Goal: Information Seeking & Learning: Compare options

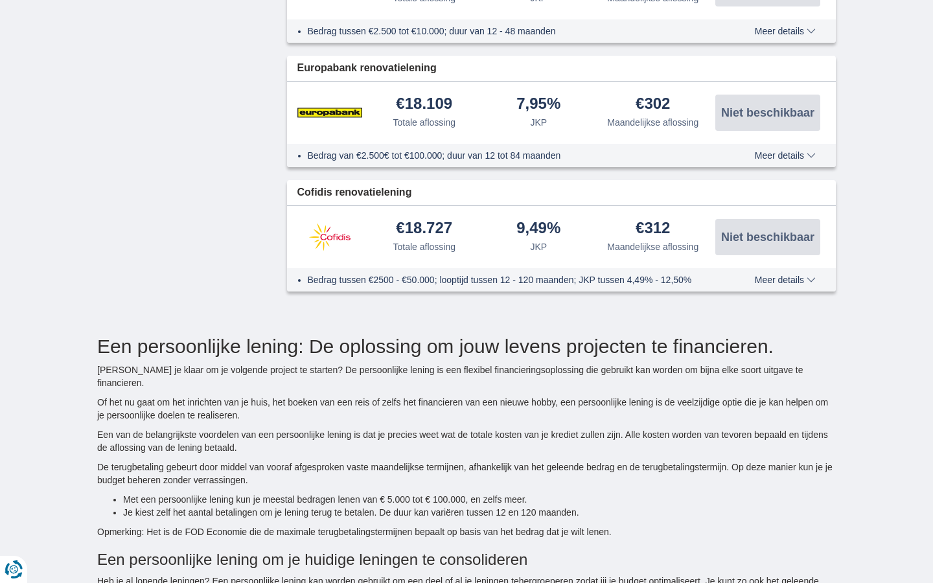
type input "15250"
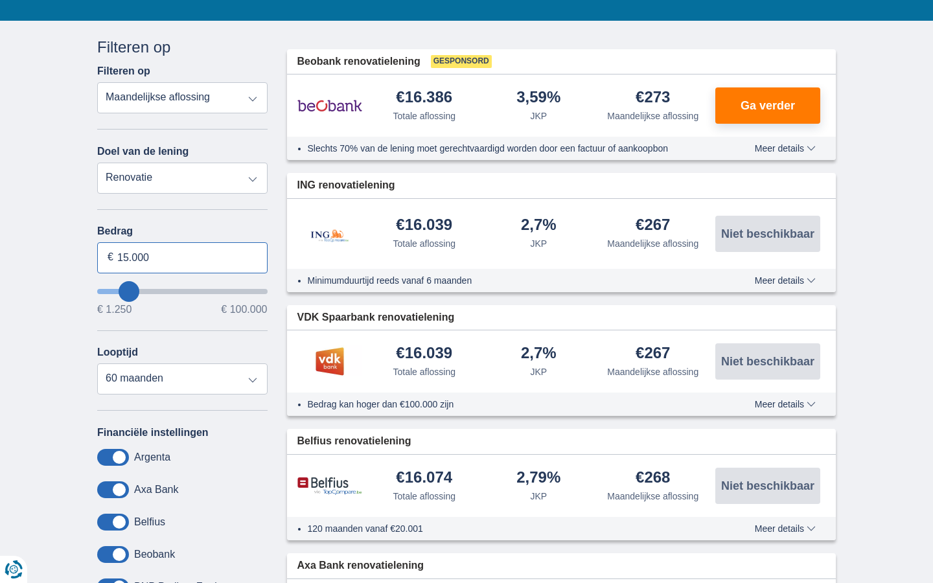
click at [182, 257] on input "15.000" at bounding box center [182, 257] width 170 height 31
type input "1"
type input "100.000"
type input "99250"
select select "120"
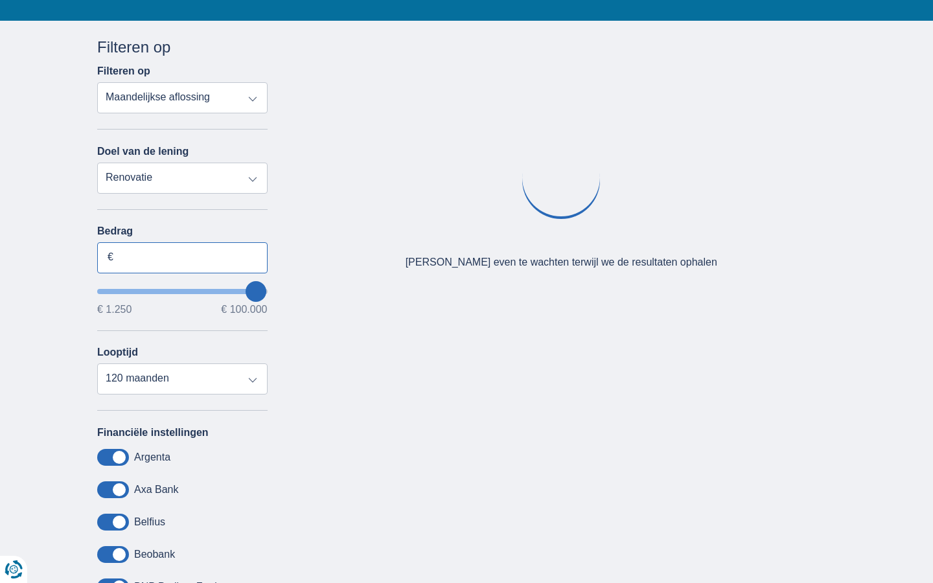
click at [182, 257] on input "Bedrag" at bounding box center [182, 257] width 170 height 31
click at [182, 257] on input "15.000" at bounding box center [182, 257] width 170 height 31
type input "1"
type input "2.755"
type input "3250"
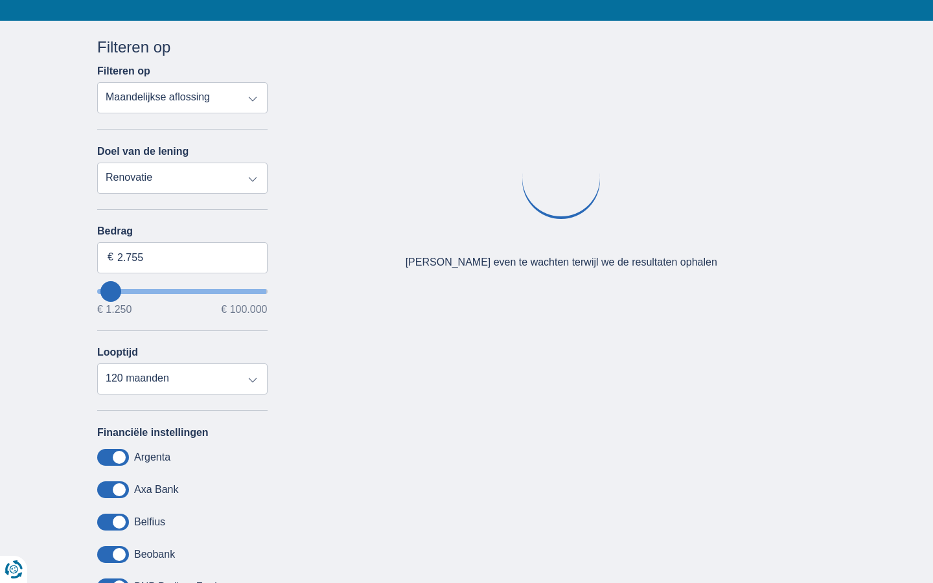
select select "30"
click at [182, 257] on input "Bedrag" at bounding box center [182, 257] width 170 height 31
click at [182, 257] on input "15.000" at bounding box center [182, 257] width 170 height 31
type input "1"
type input "100.000"
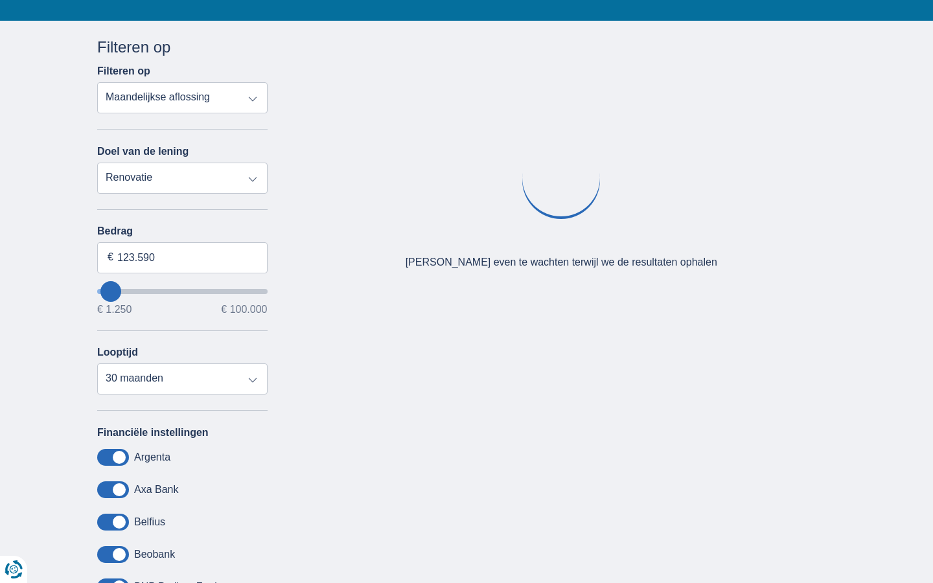
type input "99250"
select select "120"
click at [182, 257] on input "Bedrag" at bounding box center [182, 257] width 170 height 31
click at [182, 257] on input "15.000" at bounding box center [182, 257] width 170 height 31
type input "1"
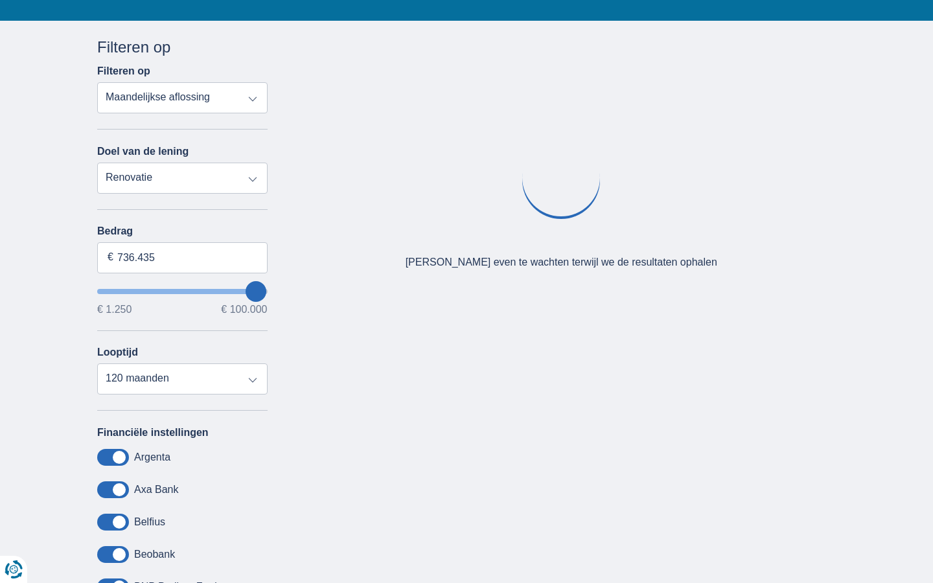
type input "100.000"
type input "99250"
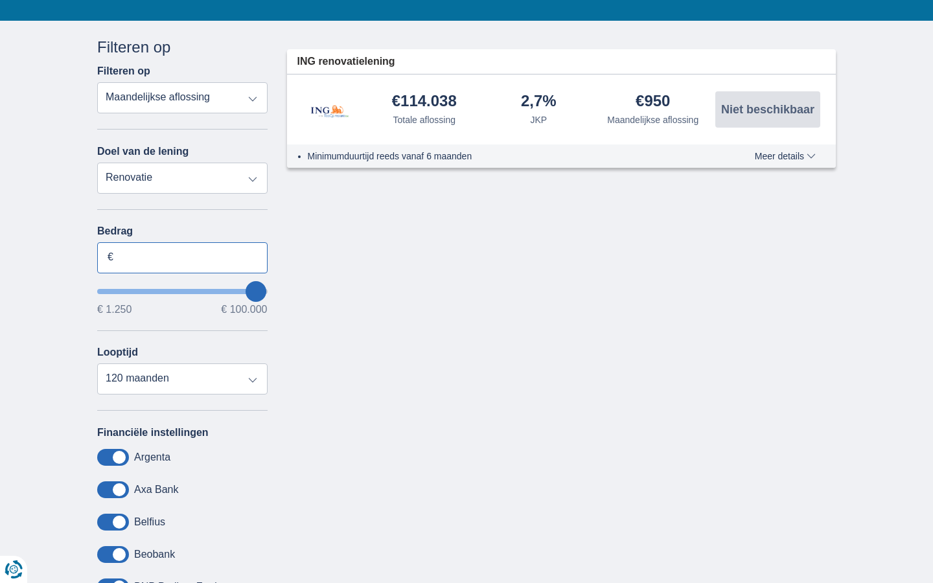
click at [182, 257] on input "Bedrag" at bounding box center [182, 257] width 170 height 31
click at [182, 257] on input "15.000" at bounding box center [182, 257] width 170 height 31
type input "1"
type input "100.000"
type input "99250"
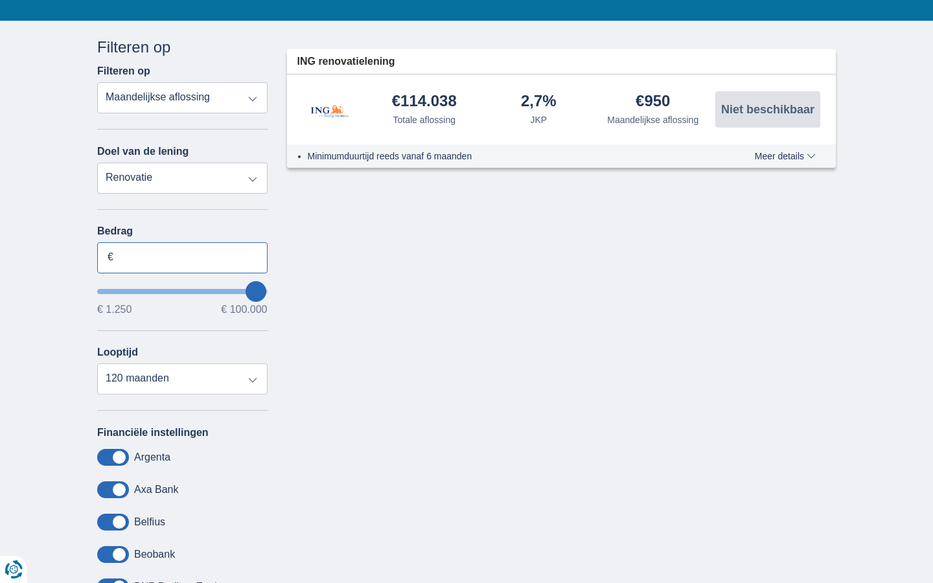
click at [182, 257] on input "Bedrag" at bounding box center [182, 257] width 170 height 31
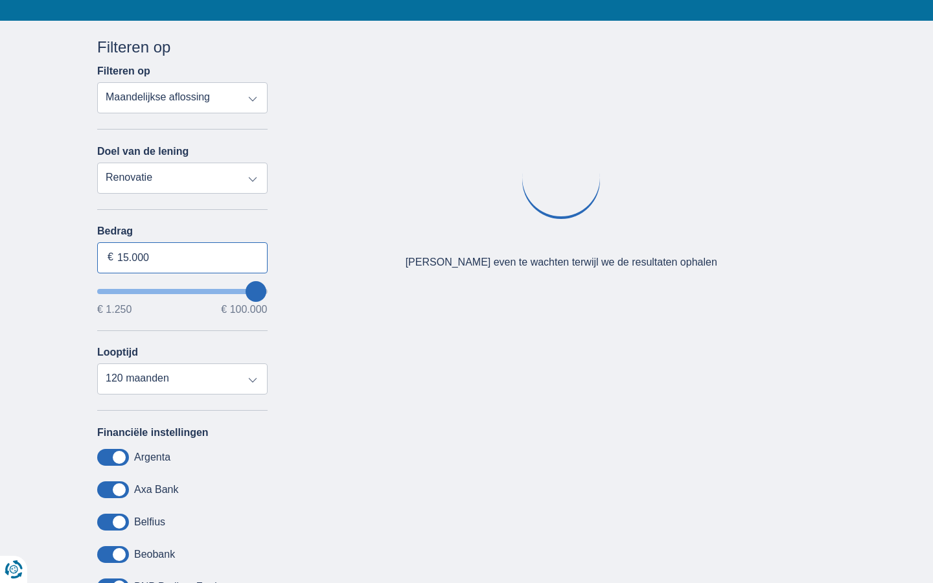
click at [182, 257] on input "15.000" at bounding box center [182, 257] width 170 height 31
type input "1"
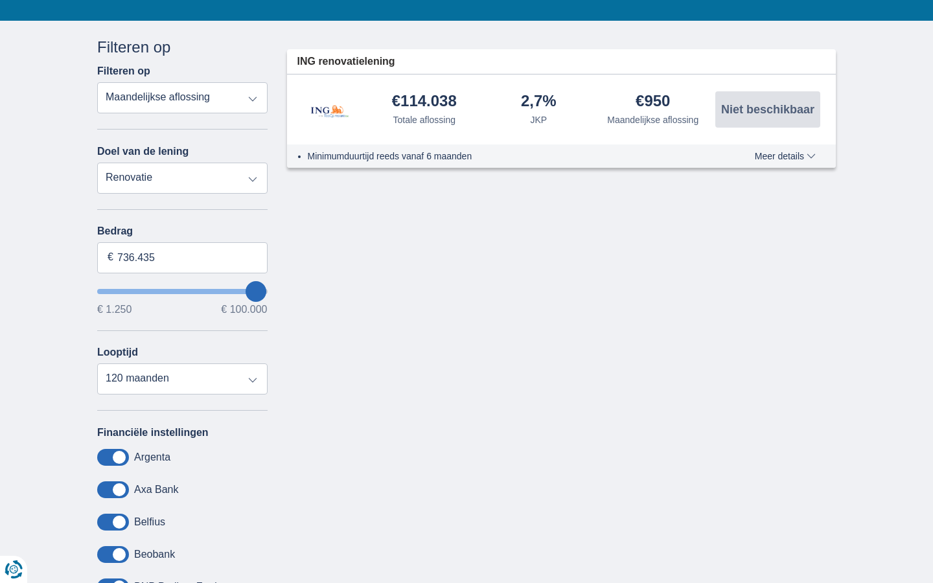
type input "100.000"
type input "99250"
click at [182, 257] on input "Bedrag" at bounding box center [182, 257] width 170 height 31
click at [182, 257] on input "15.000" at bounding box center [182, 257] width 170 height 31
type input "1"
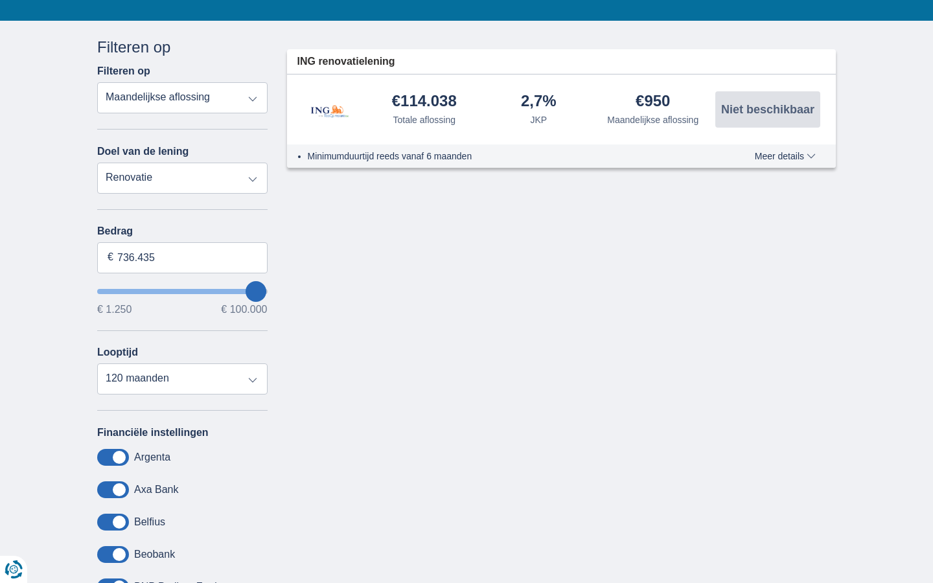
type input "100.000"
type input "99250"
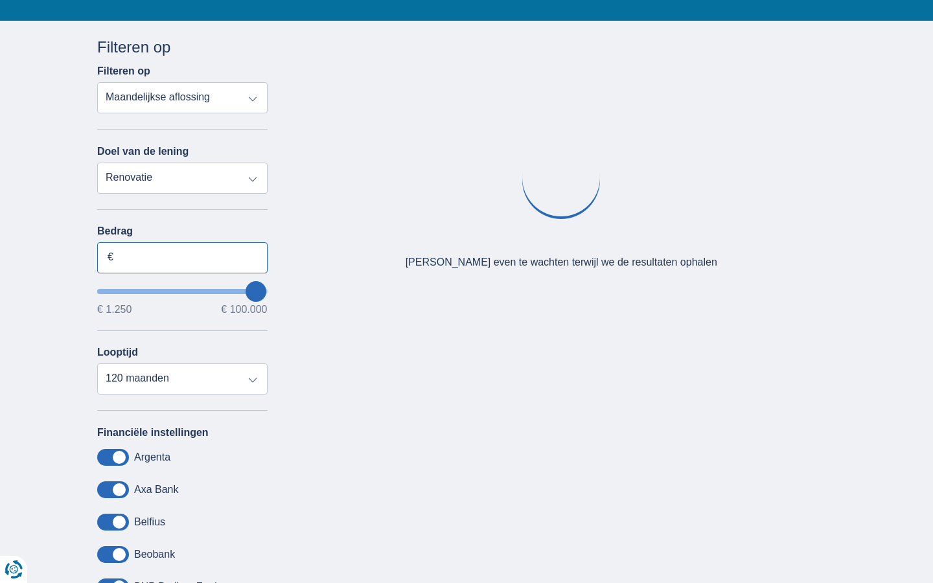
click at [182, 257] on input "Bedrag" at bounding box center [182, 257] width 170 height 31
click at [182, 257] on input "15.000" at bounding box center [182, 257] width 170 height 31
type input "1"
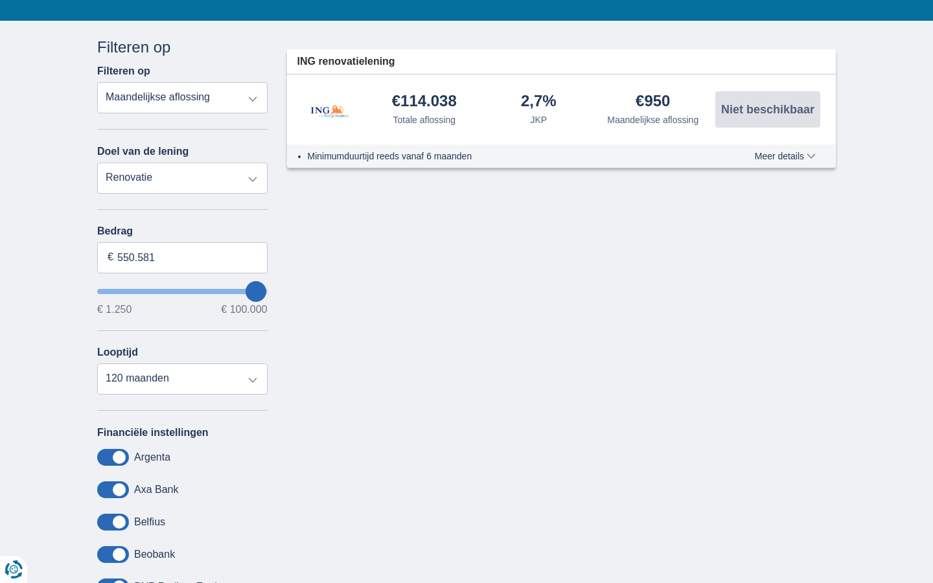
type input "100.000"
type input "99250"
click at [182, 257] on input "Bedrag" at bounding box center [182, 257] width 170 height 31
click at [182, 257] on input "15.000" at bounding box center [182, 257] width 170 height 31
type input "1"
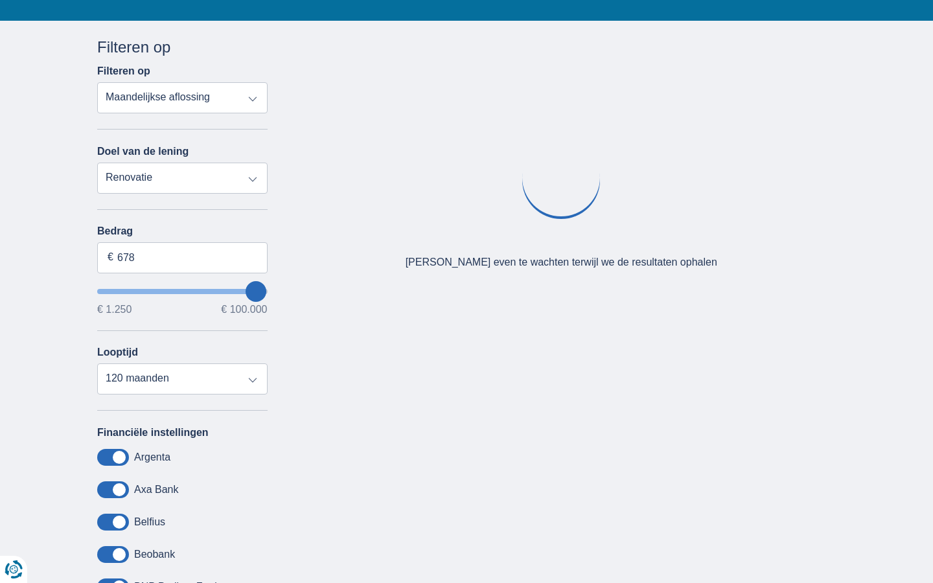
type input "1.250"
type input "1250"
select select "24"
click at [182, 257] on input "Bedrag" at bounding box center [182, 257] width 170 height 31
click at [182, 257] on input "15.000" at bounding box center [182, 257] width 170 height 31
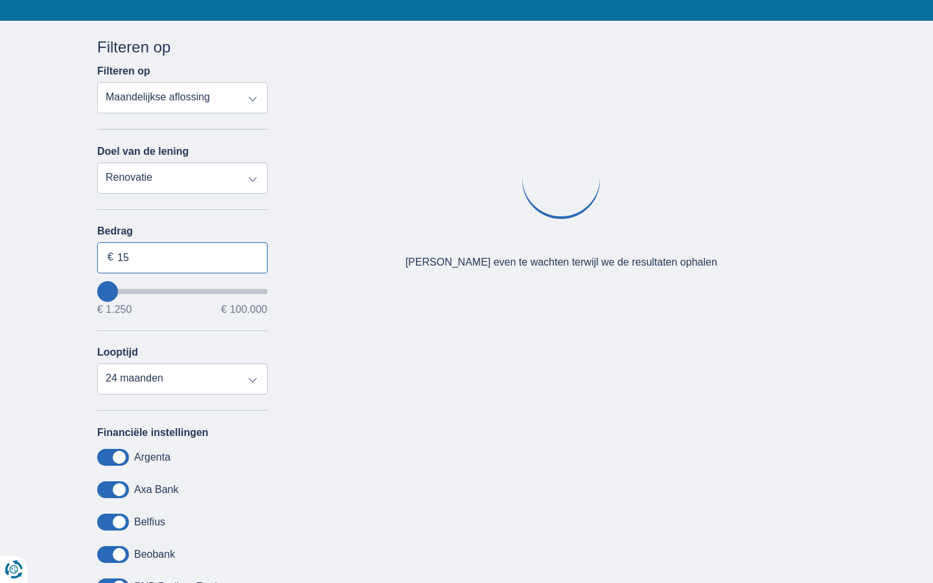
type input "1"
type input "100.000"
type input "99250"
click at [182, 257] on input "Bedrag" at bounding box center [182, 257] width 170 height 31
select select "120"
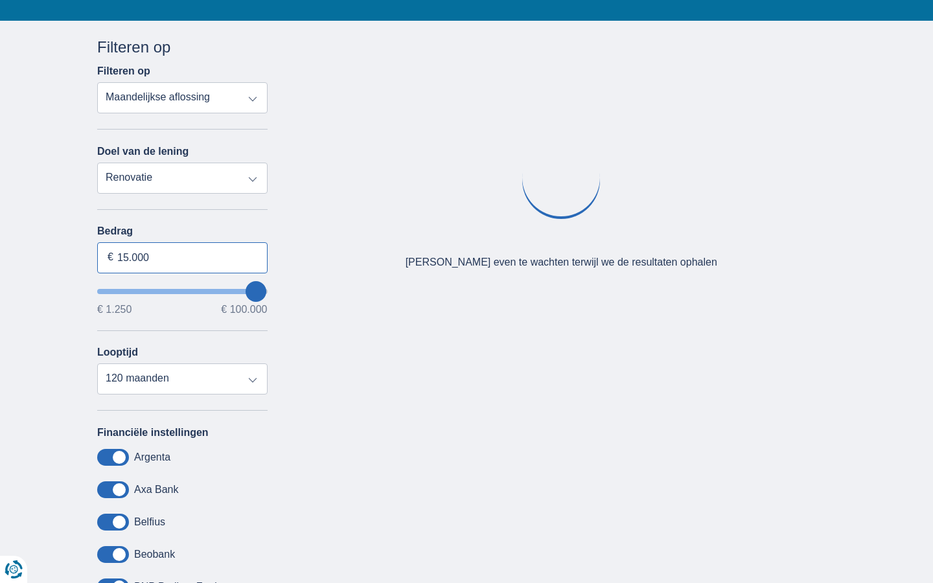
click at [182, 257] on input "15.000" at bounding box center [182, 257] width 170 height 31
type input "1"
type input "083.783"
type input "84250"
click at [182, 257] on input "Bedrag" at bounding box center [182, 257] width 170 height 31
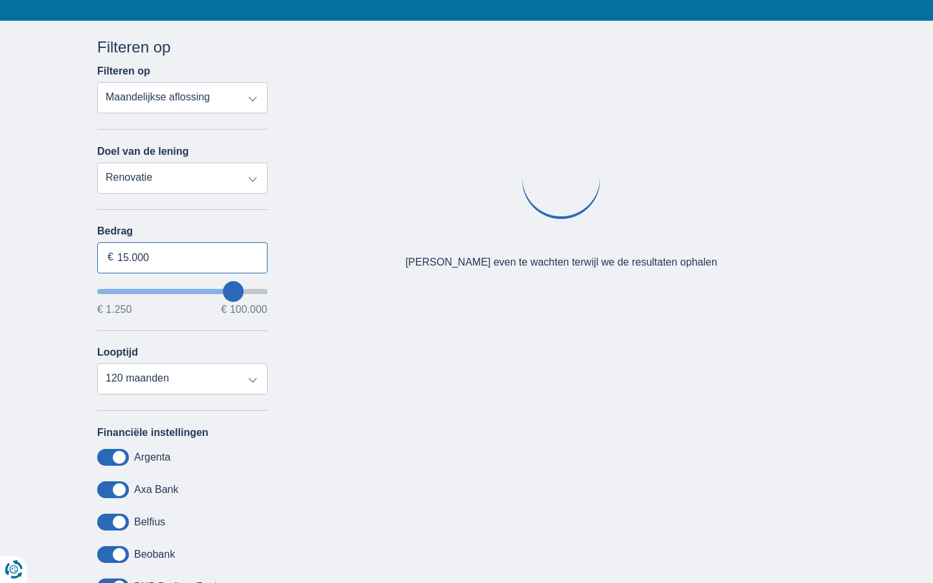
click at [182, 257] on input "15.000" at bounding box center [182, 257] width 170 height 31
type input "1"
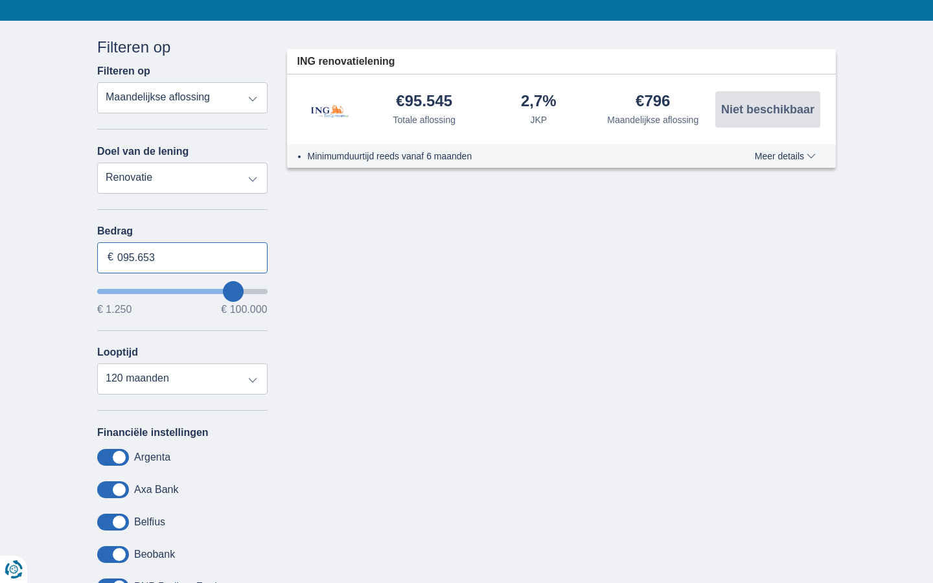
type input "095.653"
type input "95250"
click at [182, 257] on input "Bedrag" at bounding box center [182, 257] width 170 height 31
click at [182, 257] on input "15.000" at bounding box center [182, 257] width 170 height 31
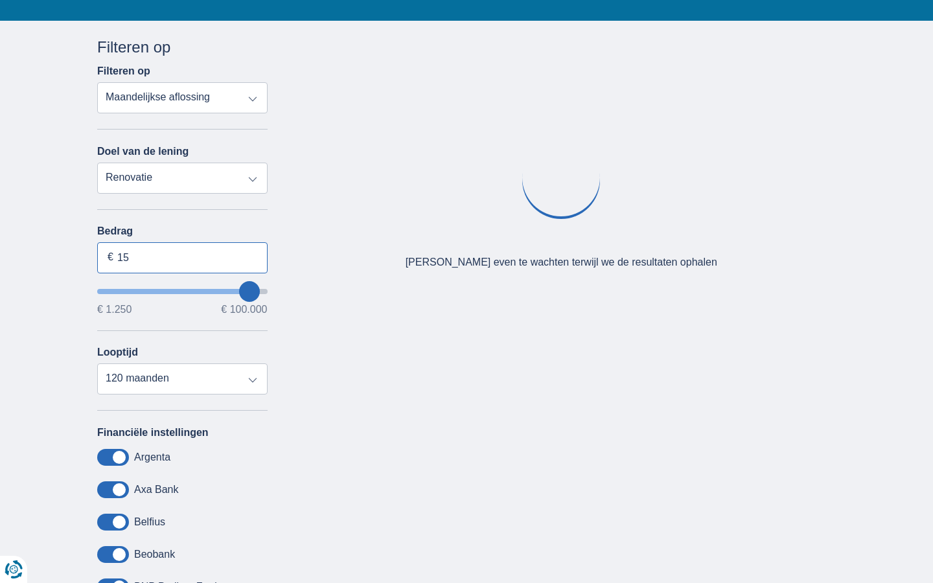
type input "1"
type input "100.000"
type input "99250"
click at [182, 257] on input "Bedrag" at bounding box center [182, 257] width 170 height 31
click at [182, 257] on input "15.000" at bounding box center [182, 257] width 170 height 31
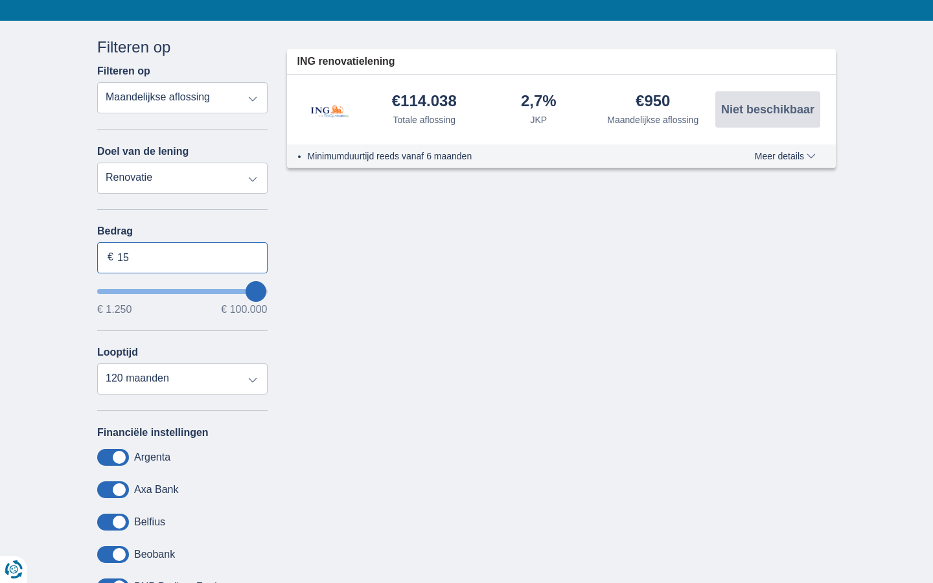
type input "1"
type input "15.640"
type input "15250"
select select "84"
click at [182, 257] on input "Bedrag" at bounding box center [182, 257] width 170 height 31
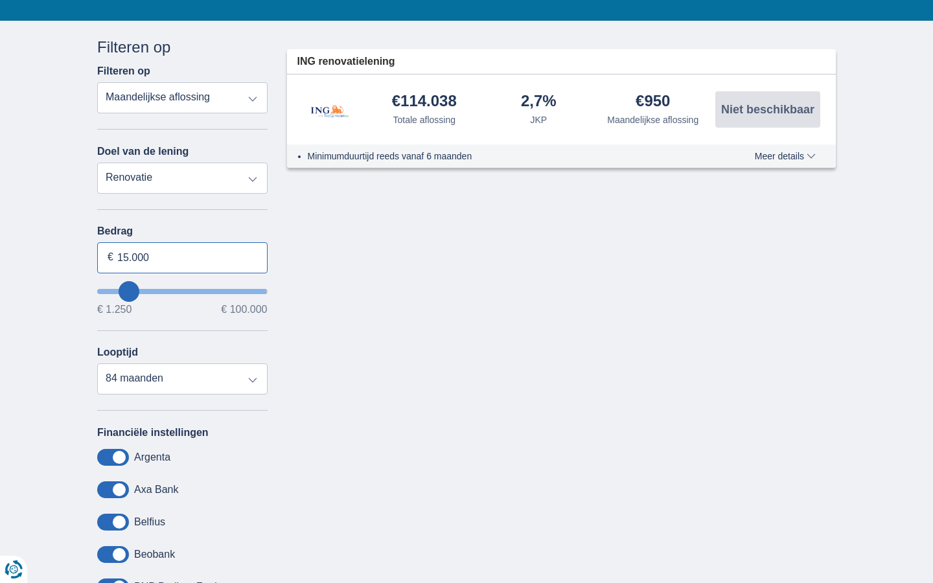
click at [182, 257] on input "15.000" at bounding box center [182, 257] width 170 height 31
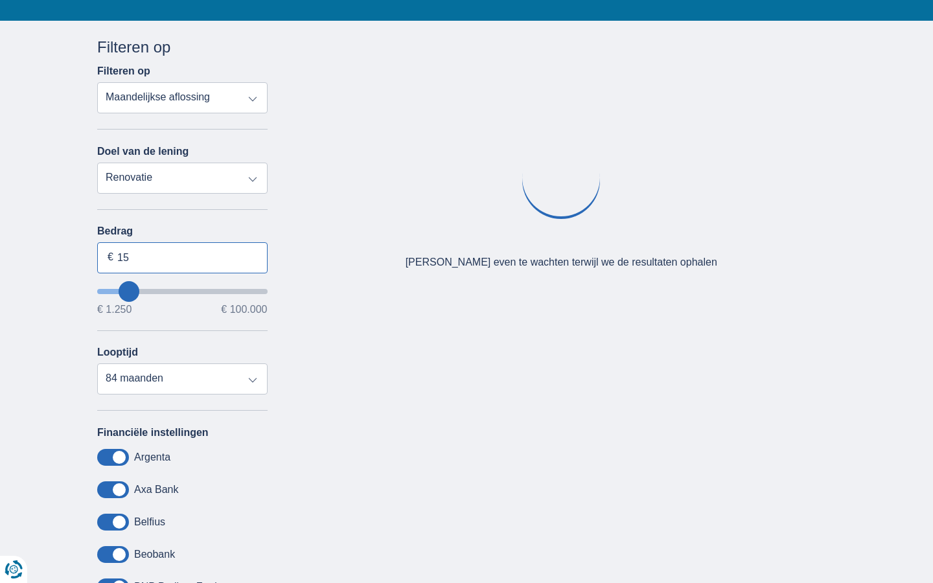
type input "1"
type input "100.000"
type input "99250"
click at [182, 257] on input "Bedrag" at bounding box center [182, 257] width 170 height 31
type input "15.000"
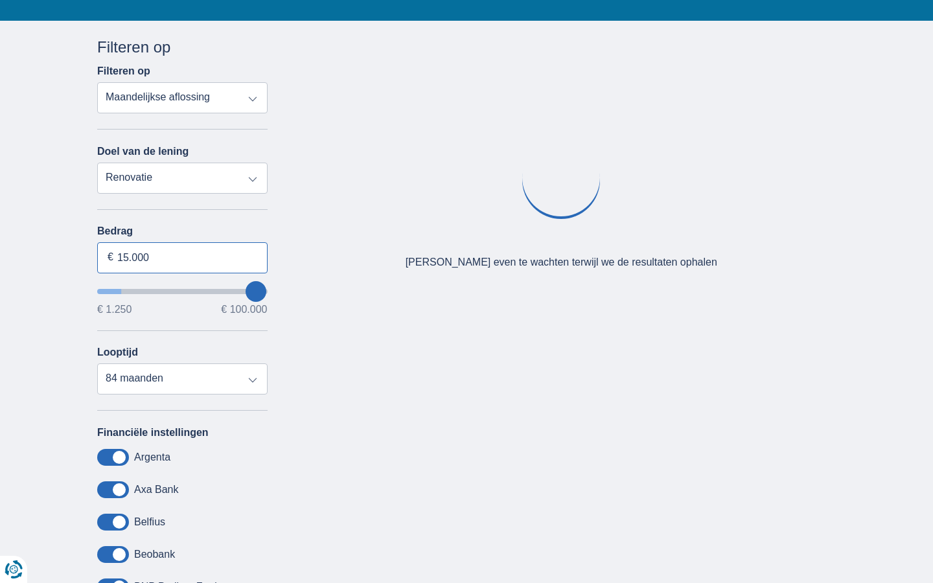
select select "120"
click at [182, 257] on input "15.000" at bounding box center [182, 257] width 170 height 31
type input "1"
type input "6.018"
type input "6250"
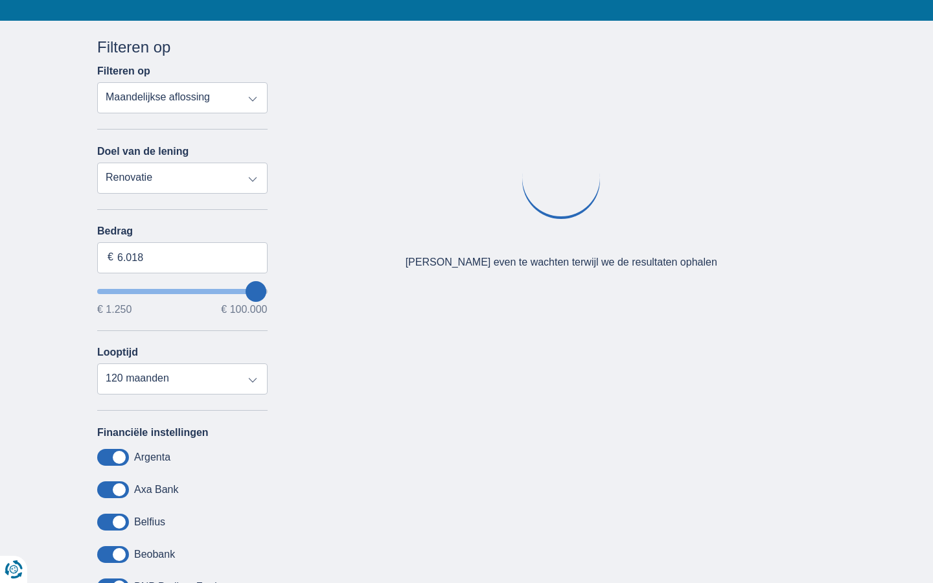
select select "42"
click at [182, 257] on input "Bedrag" at bounding box center [182, 257] width 170 height 31
type input "15.000"
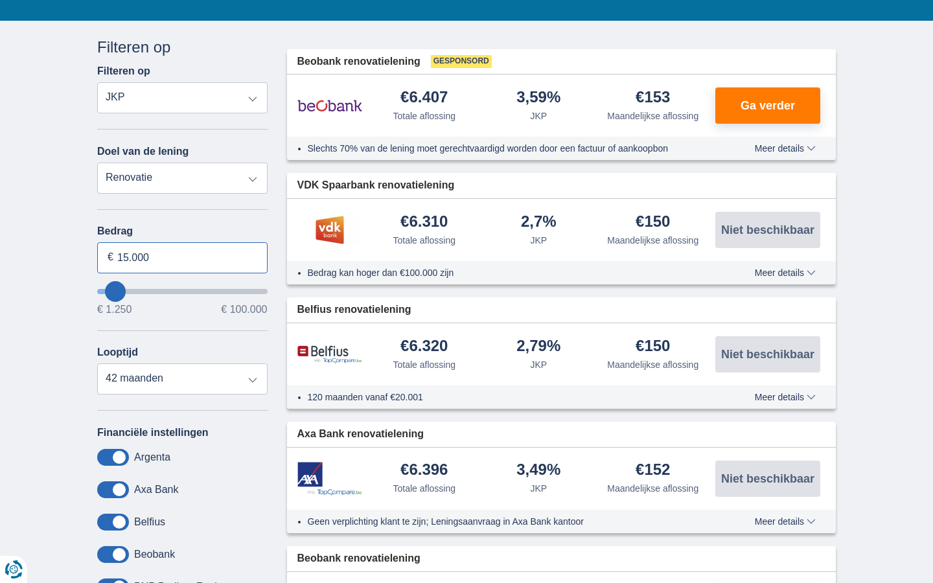
select select "mrp+"
